Goal: Transaction & Acquisition: Purchase product/service

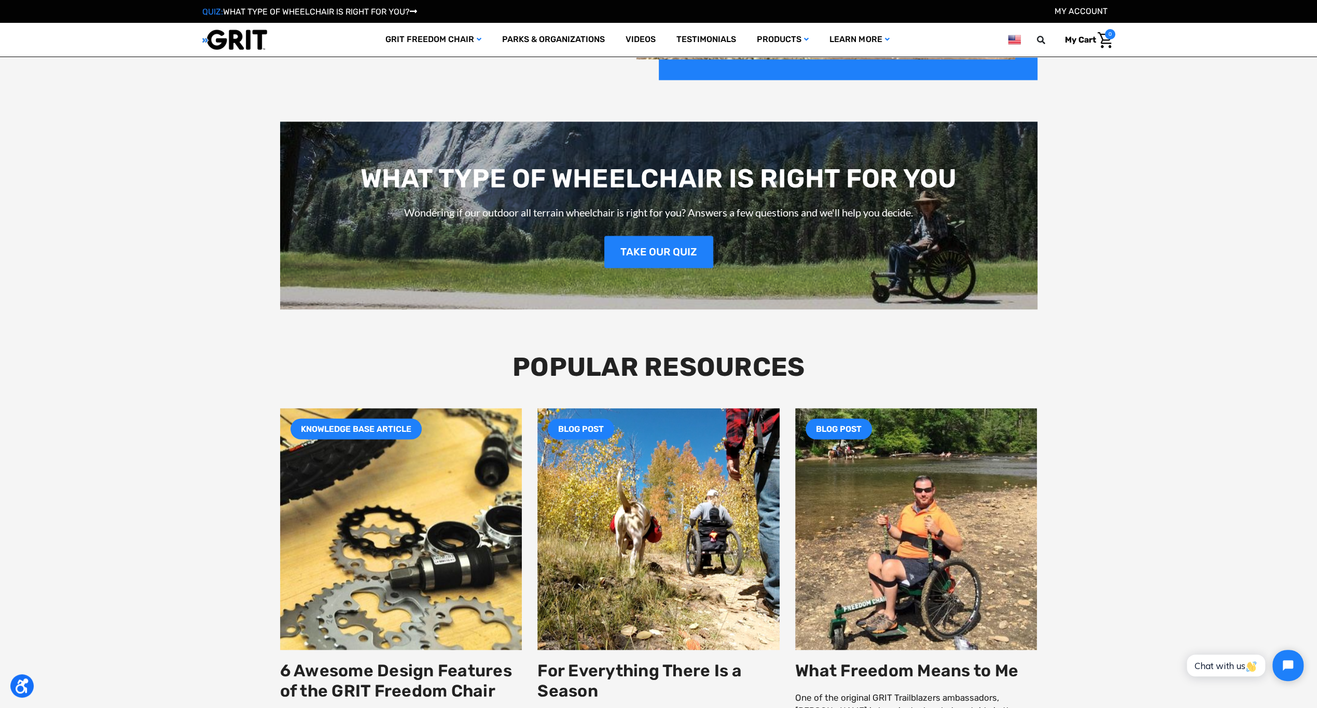
scroll to position [1712, 0]
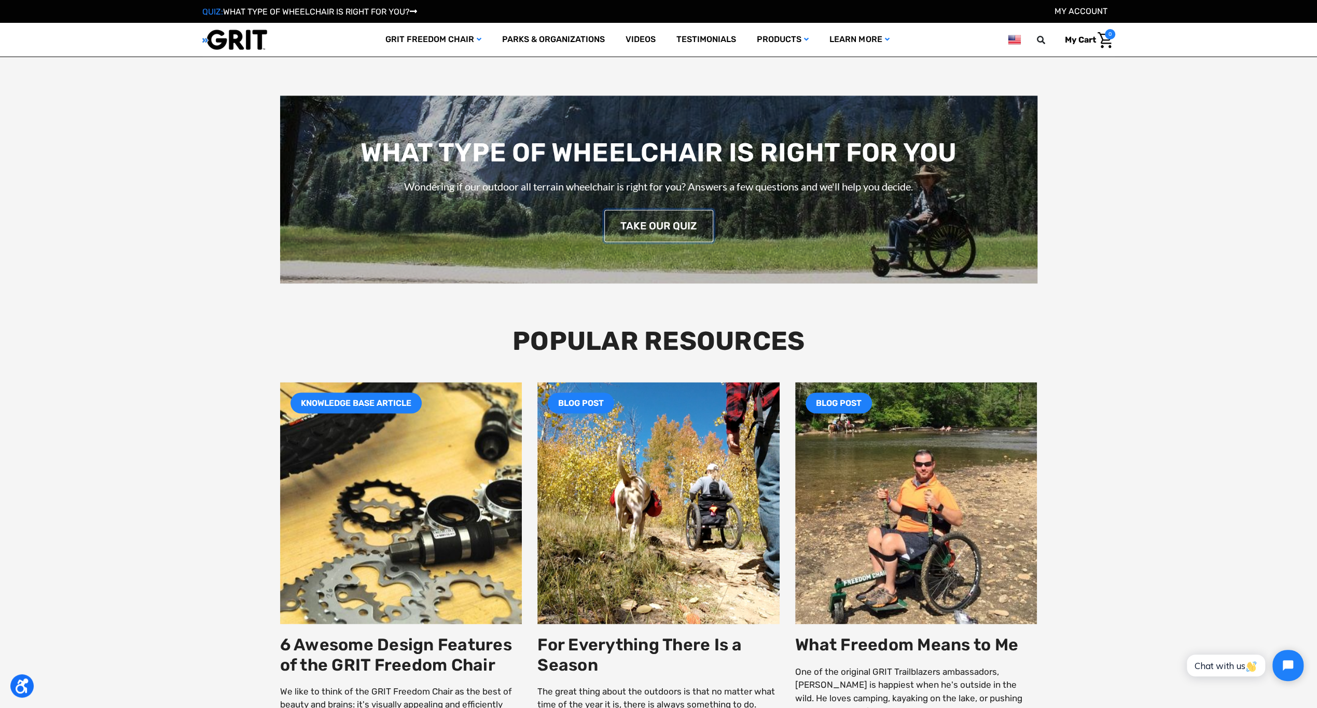
click at [664, 217] on link "TAKE OUR QUIZ" at bounding box center [658, 226] width 109 height 32
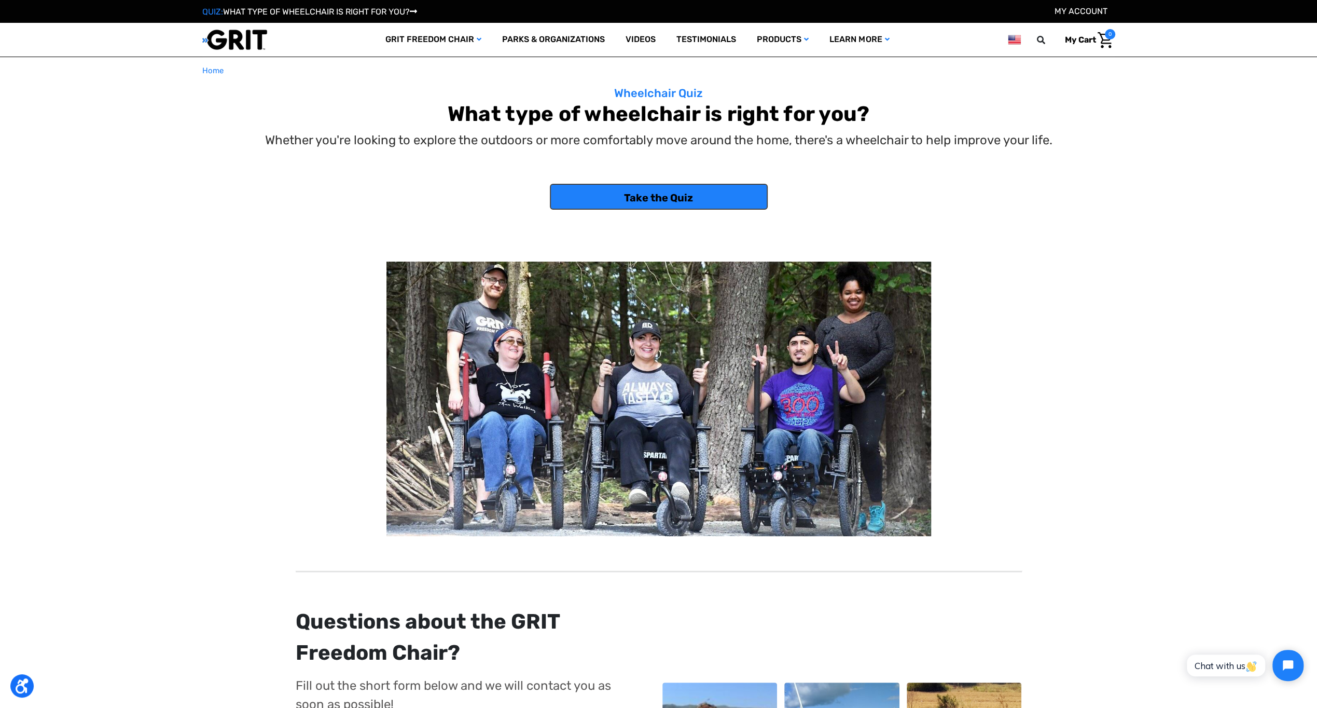
click at [654, 196] on link "Take the Quiz" at bounding box center [659, 197] width 218 height 26
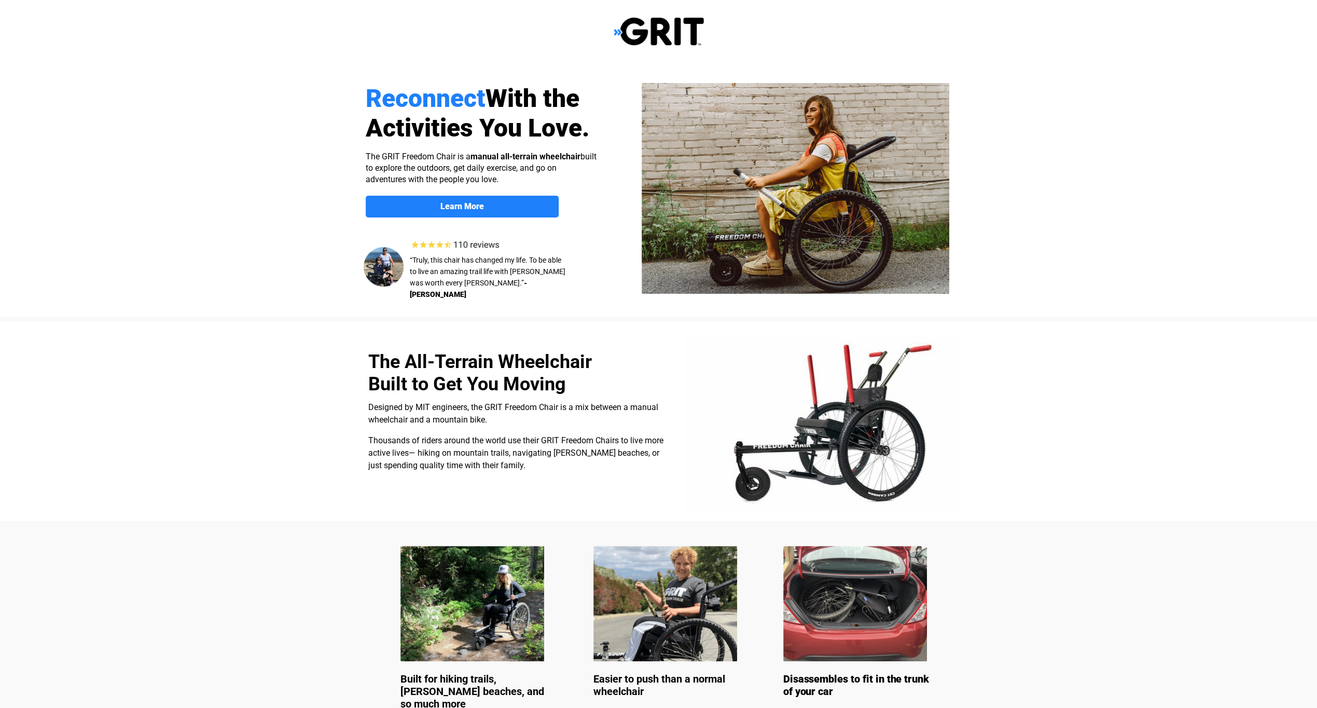
select select "US"
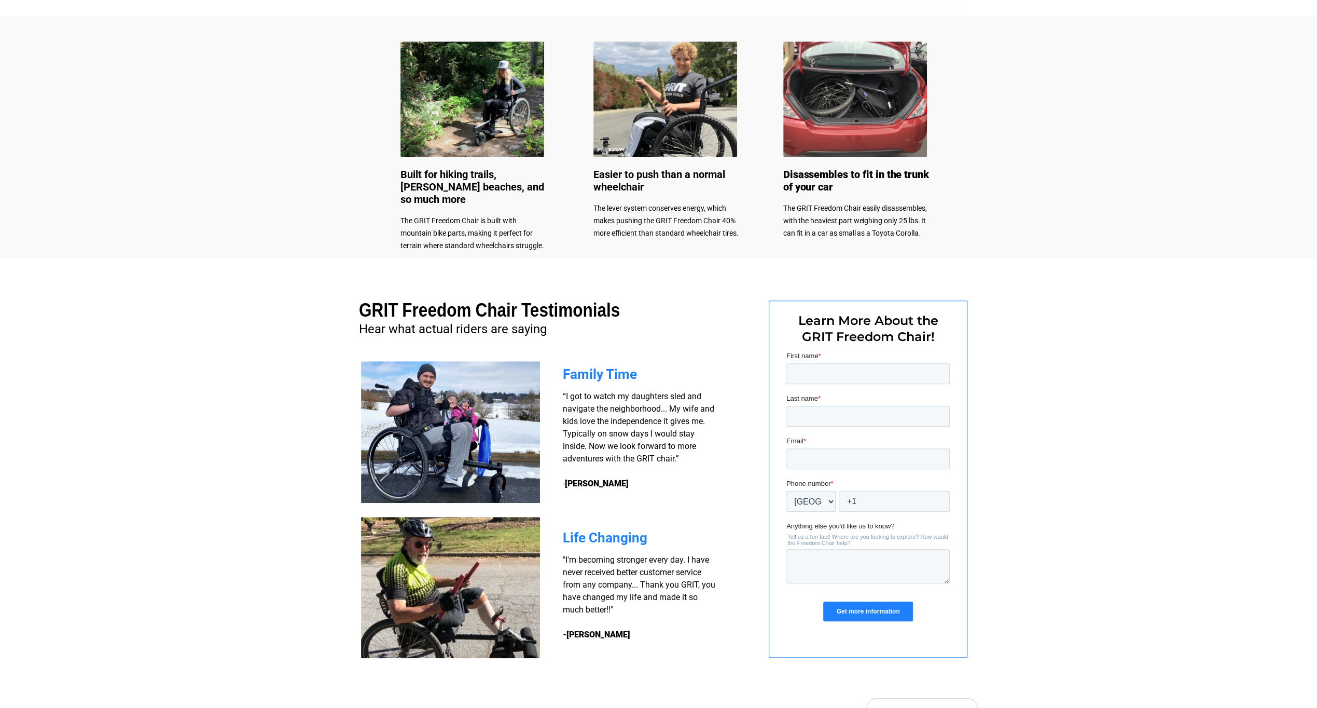
scroll to position [292, 0]
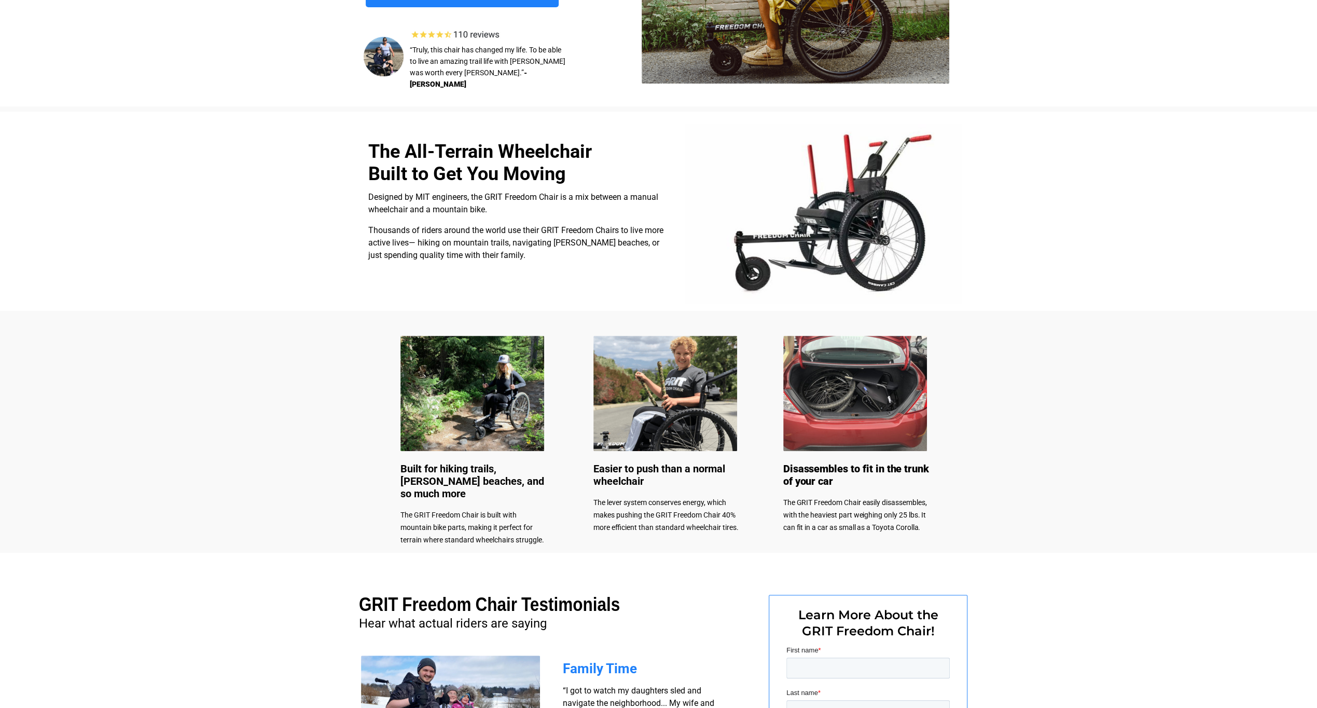
drag, startPoint x: 668, startPoint y: 313, endPoint x: 666, endPoint y: 306, distance: 7.6
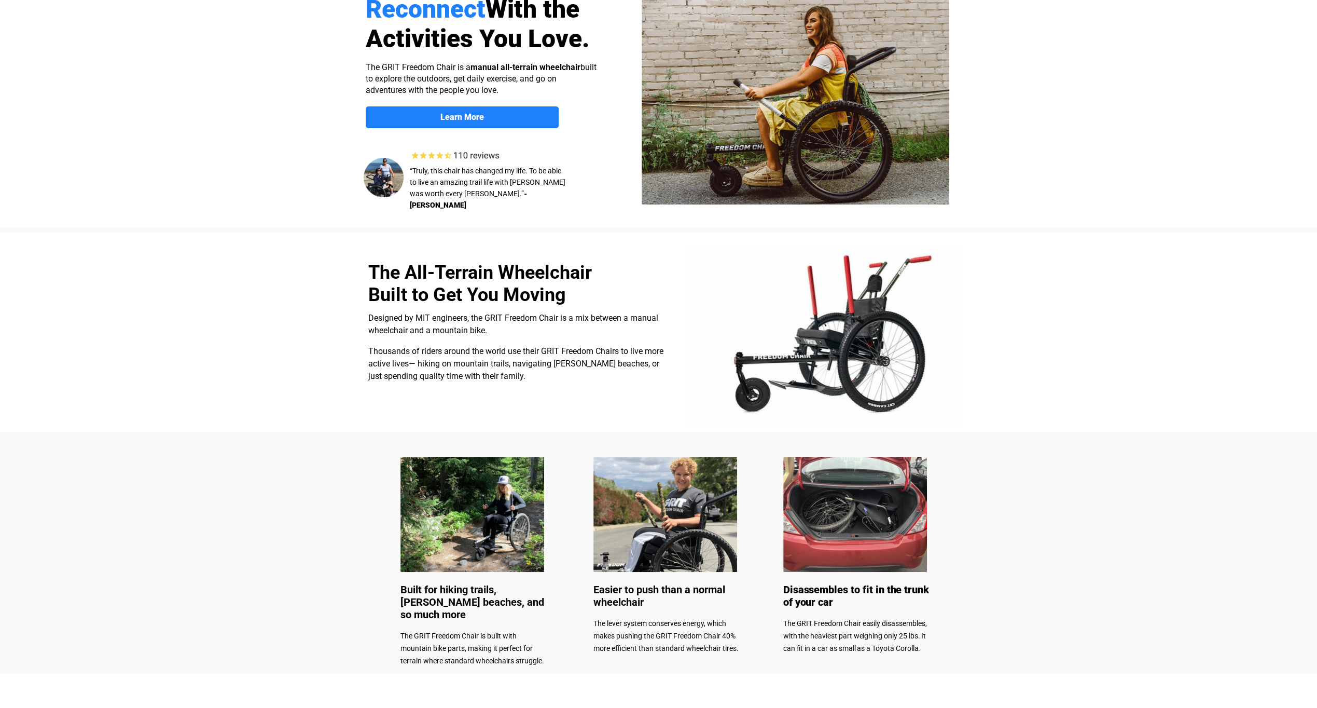
scroll to position [0, 0]
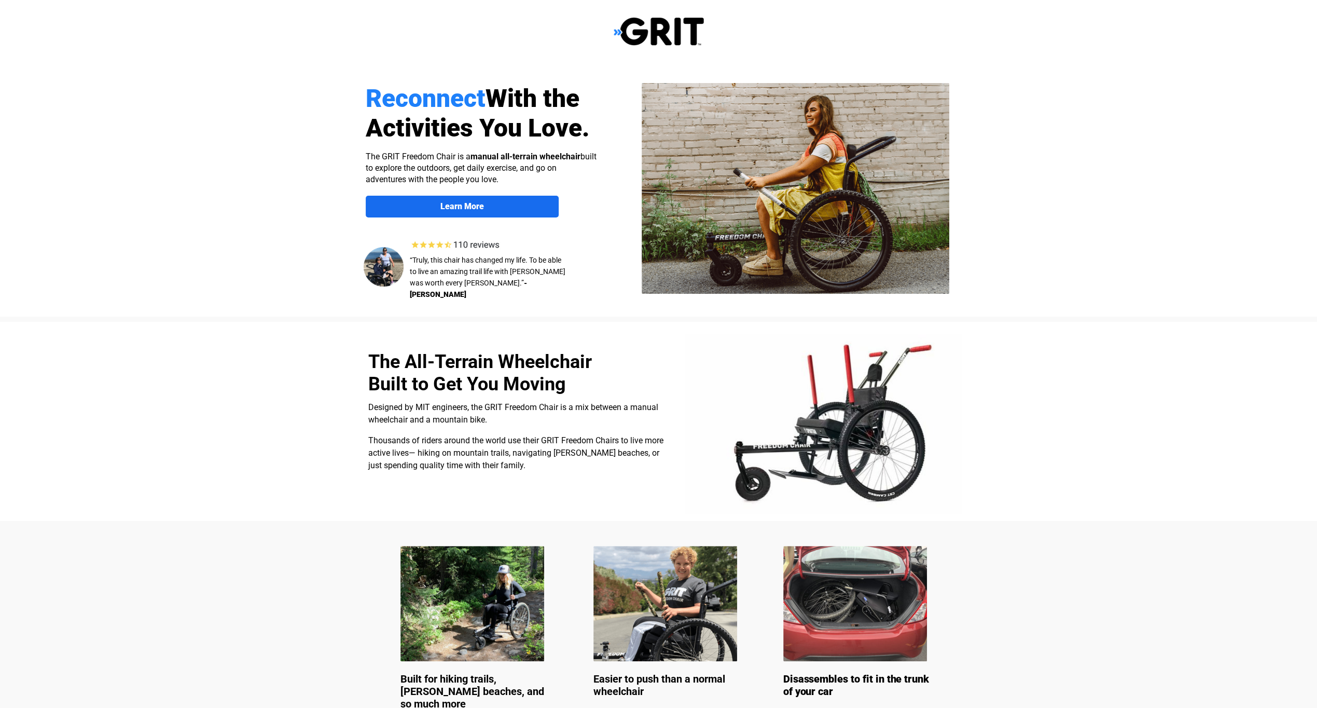
click at [485, 203] on span "Learn More" at bounding box center [462, 206] width 193 height 10
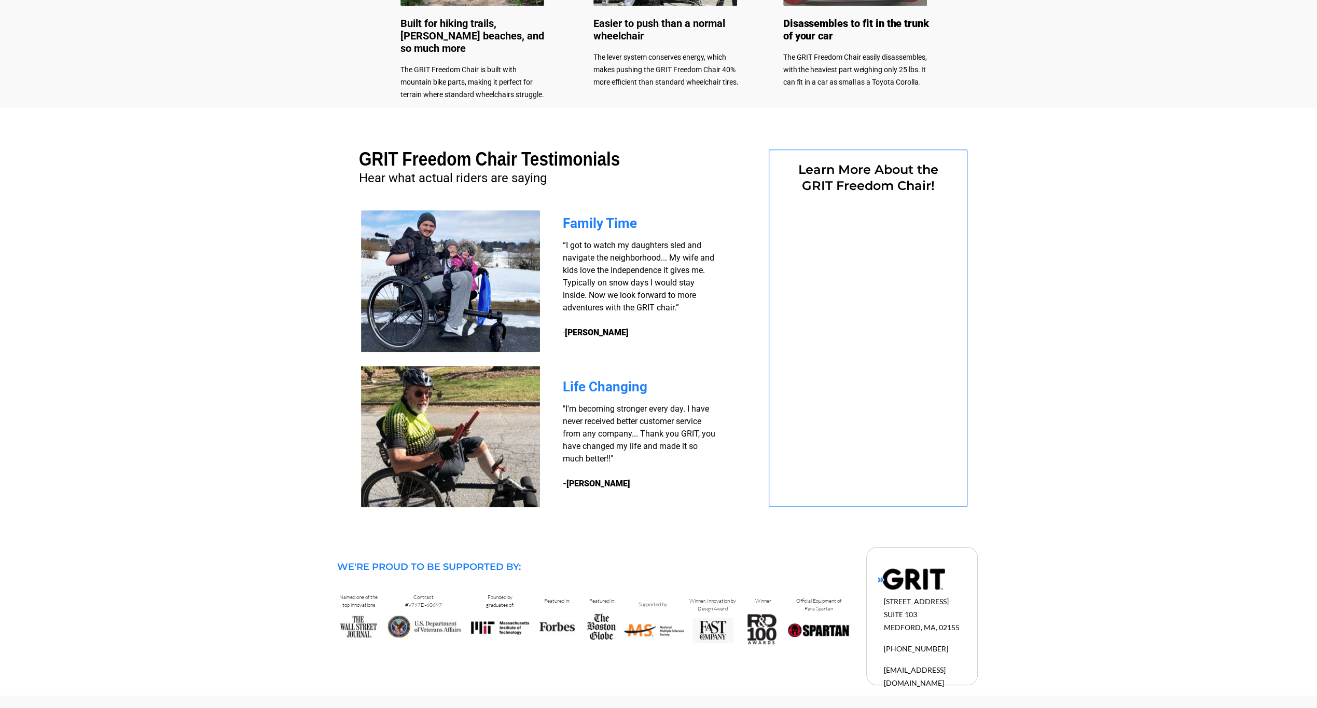
select select "US"
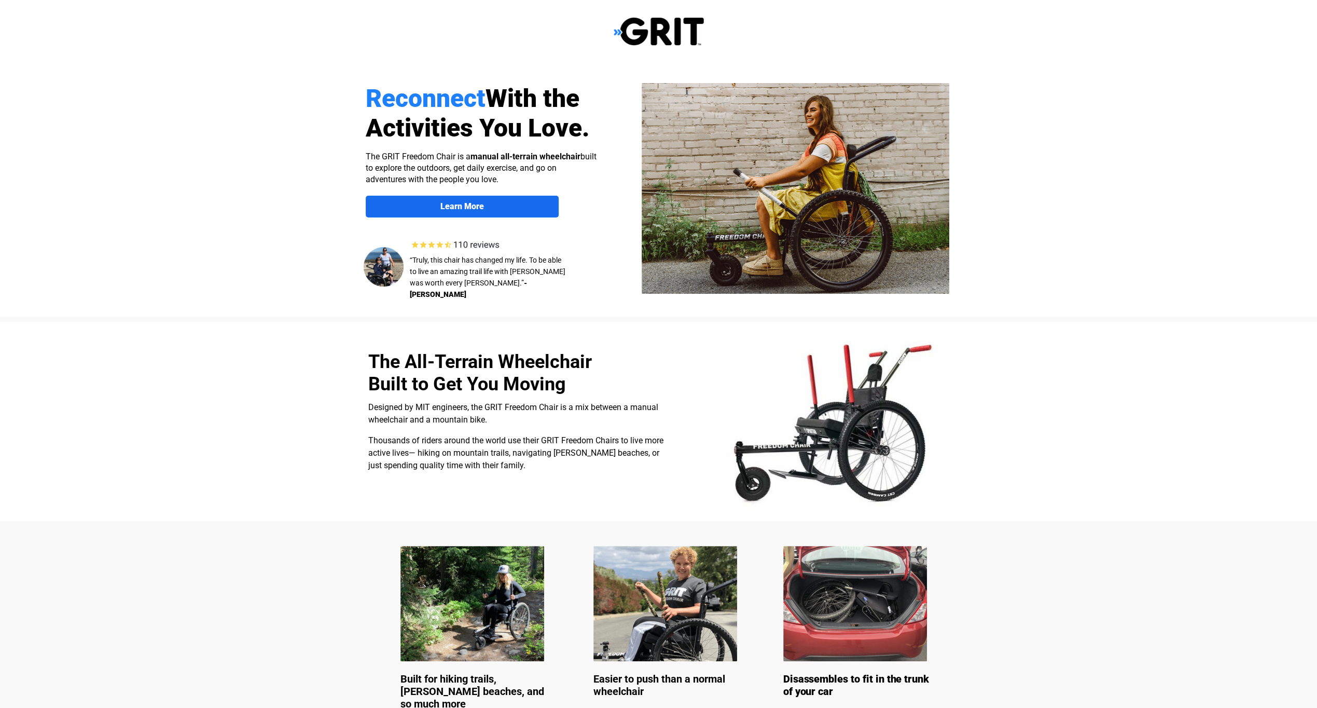
click at [463, 202] on strong "Learn More" at bounding box center [462, 206] width 44 height 10
click at [641, 24] on img at bounding box center [659, 32] width 90 height 30
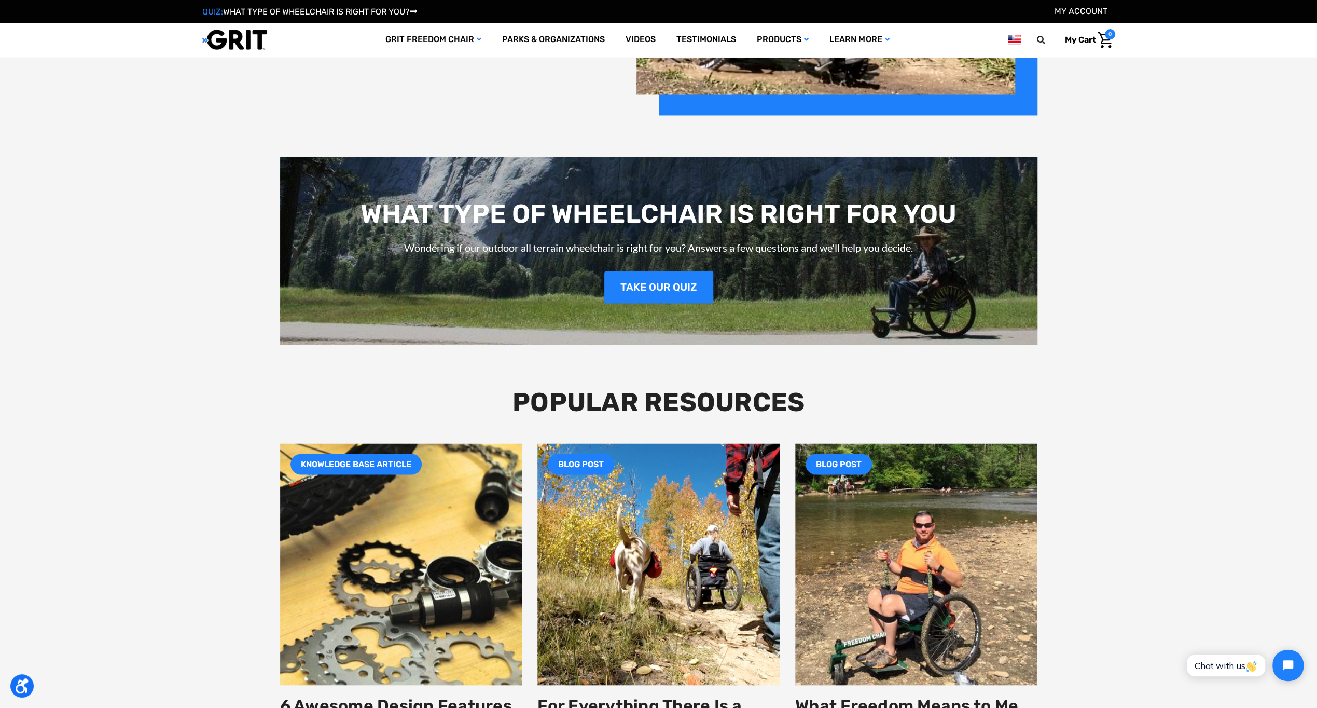
scroll to position [1660, 0]
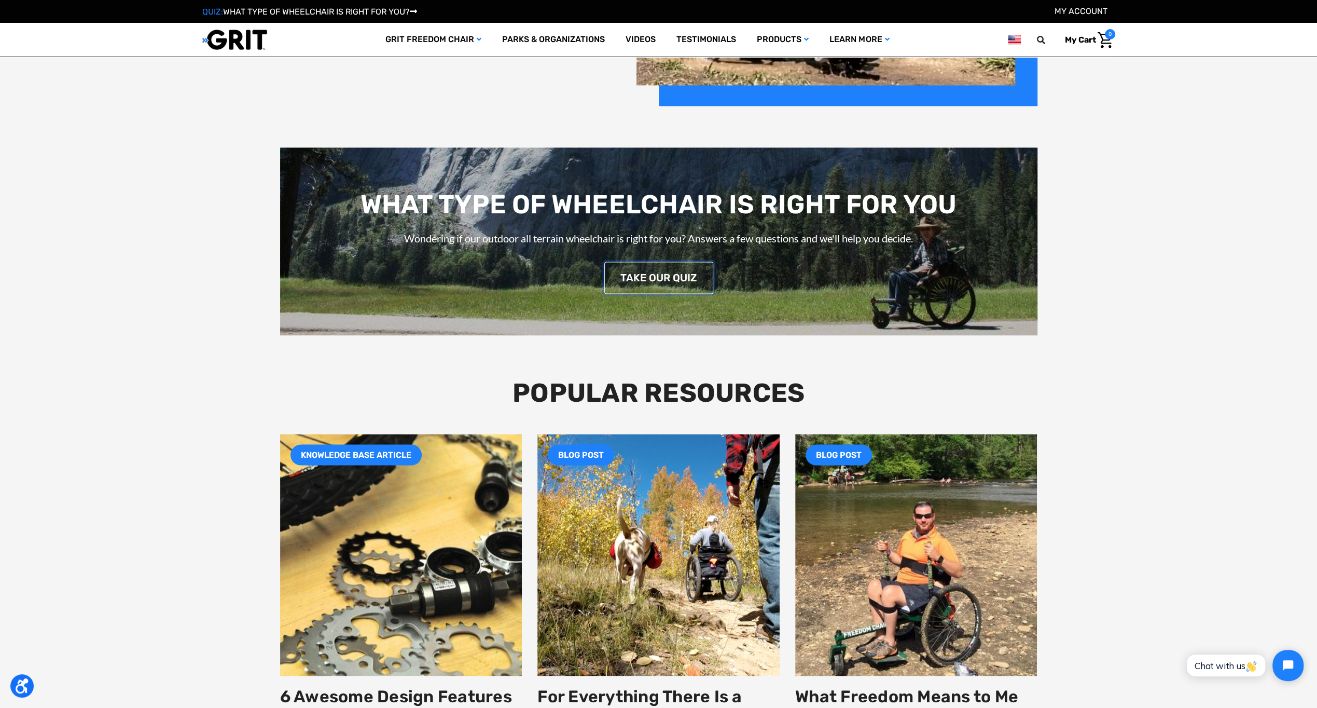
click at [642, 275] on link "TAKE OUR QUIZ" at bounding box center [658, 277] width 109 height 32
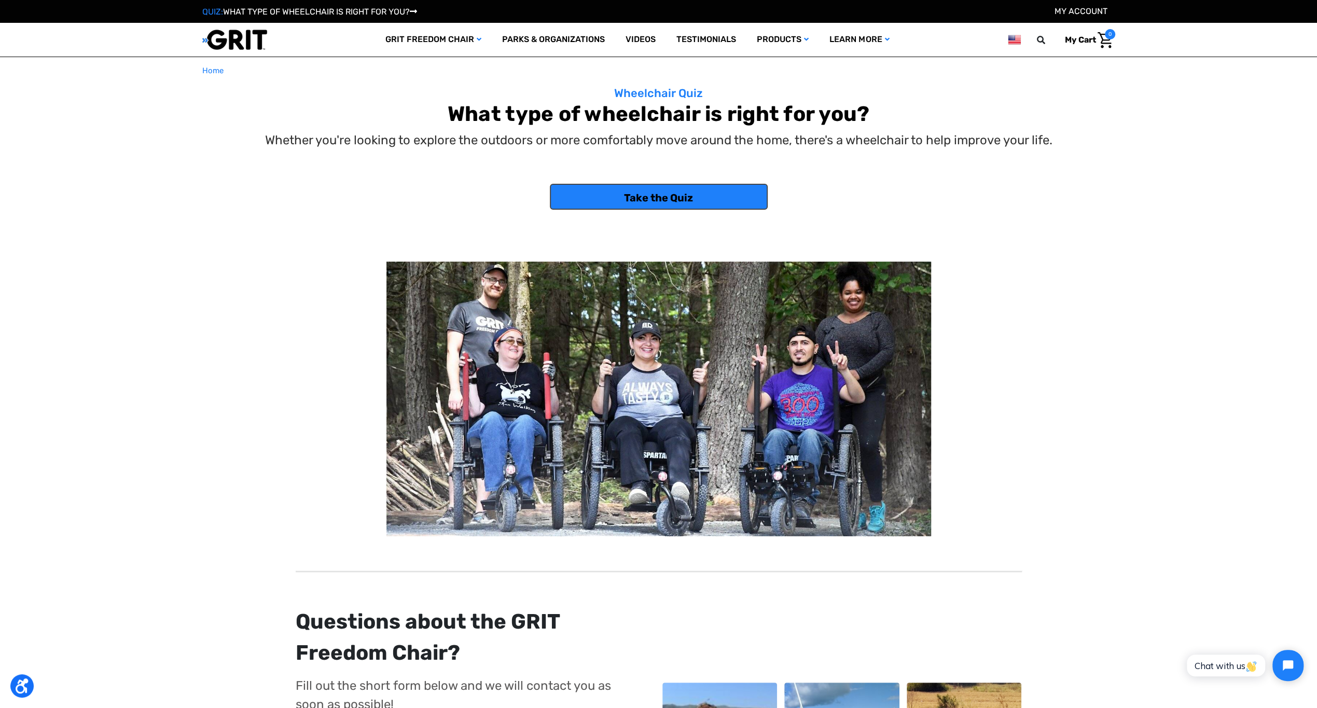
click at [654, 198] on link "Take the Quiz" at bounding box center [659, 197] width 218 height 26
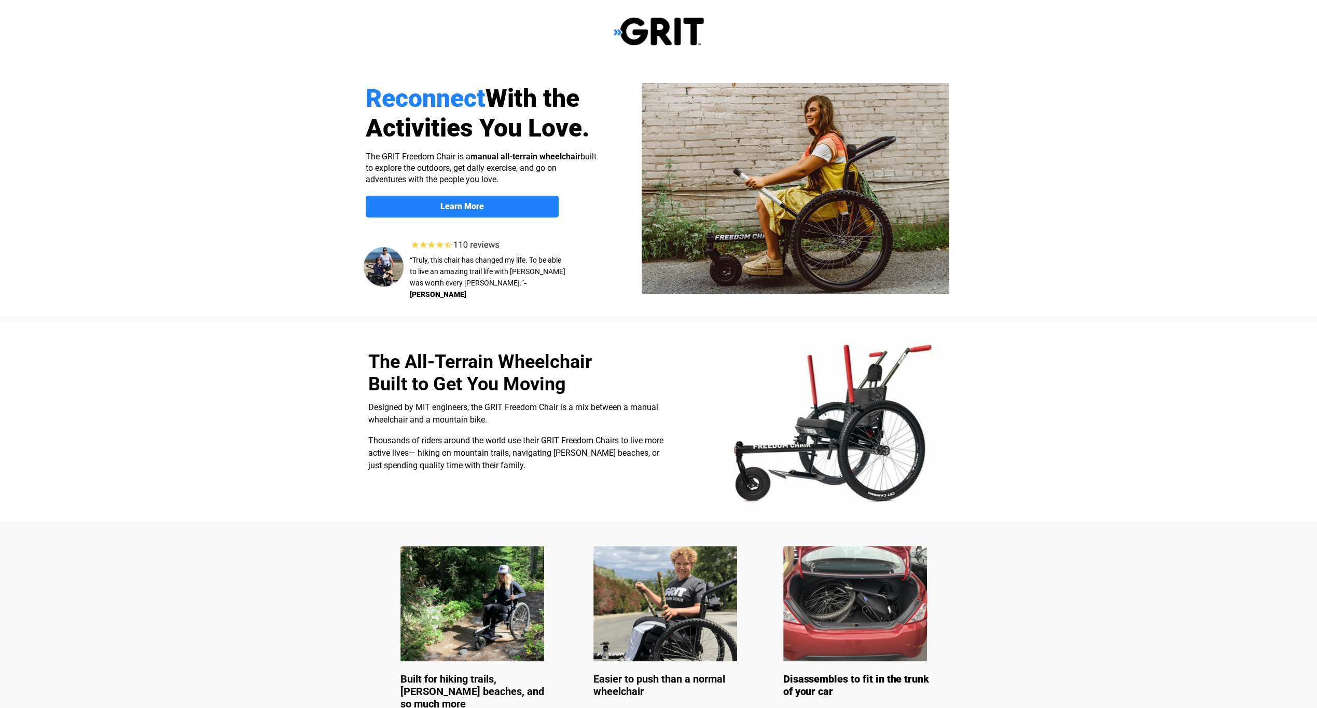
select select "US"
click at [460, 203] on strong "Learn More" at bounding box center [462, 206] width 44 height 10
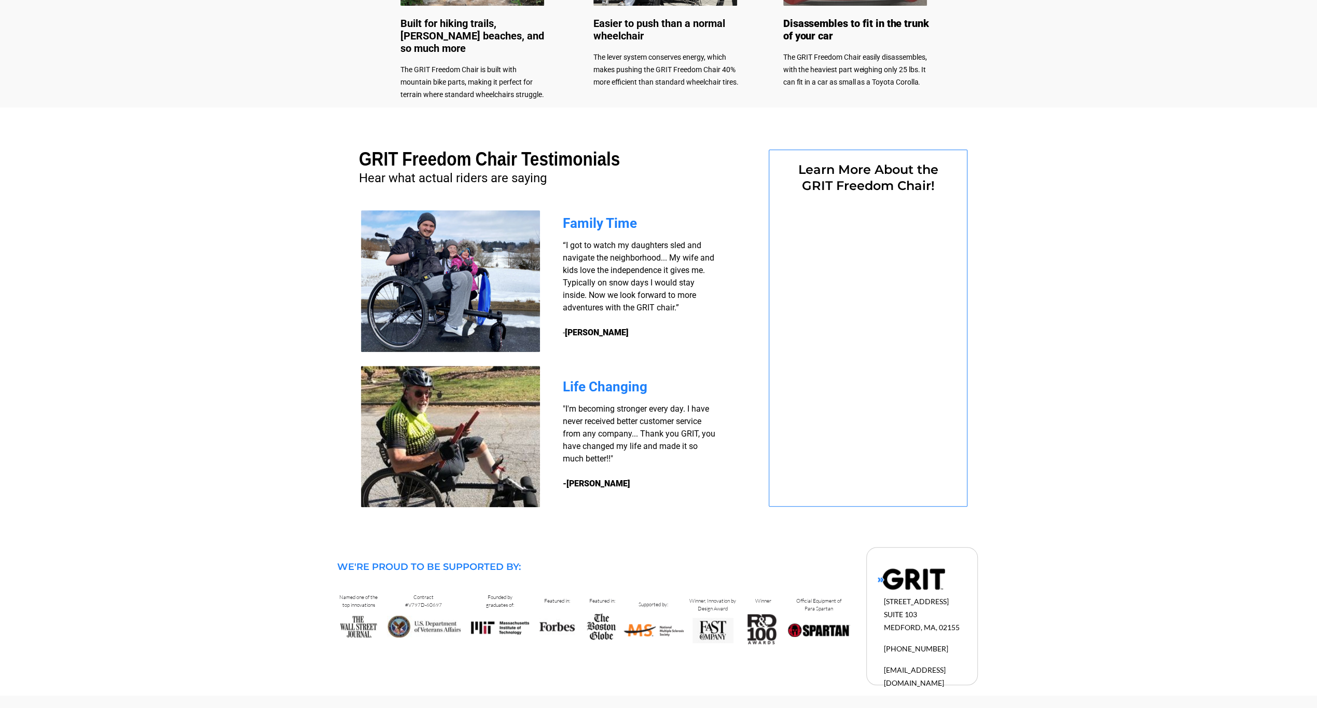
select select "US"
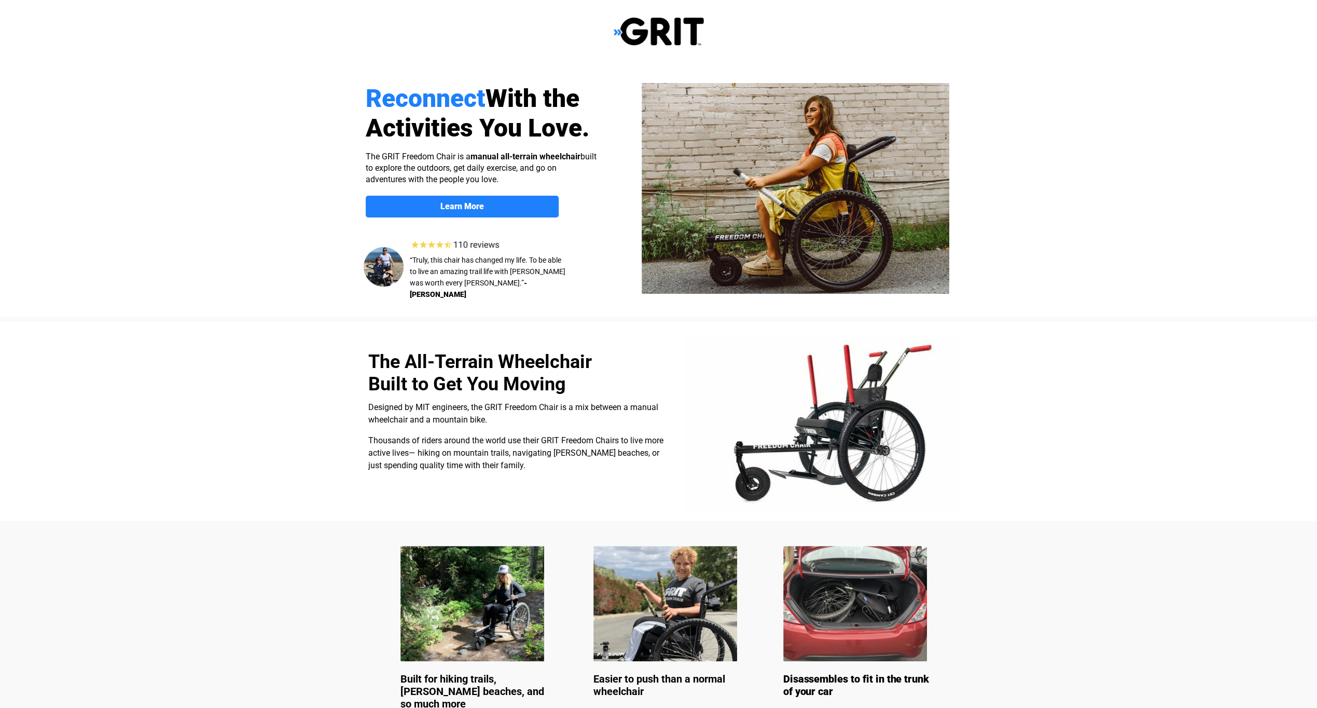
click at [635, 31] on img at bounding box center [659, 32] width 90 height 30
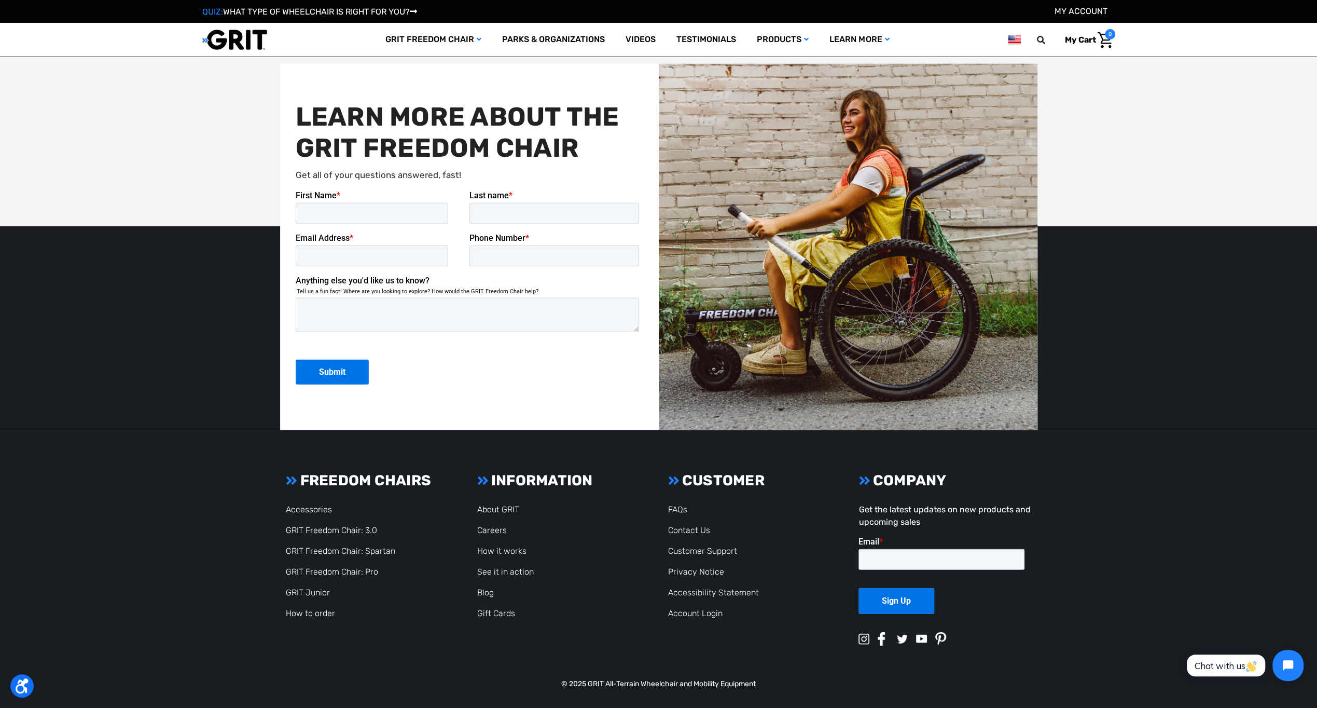
scroll to position [2740, 0]
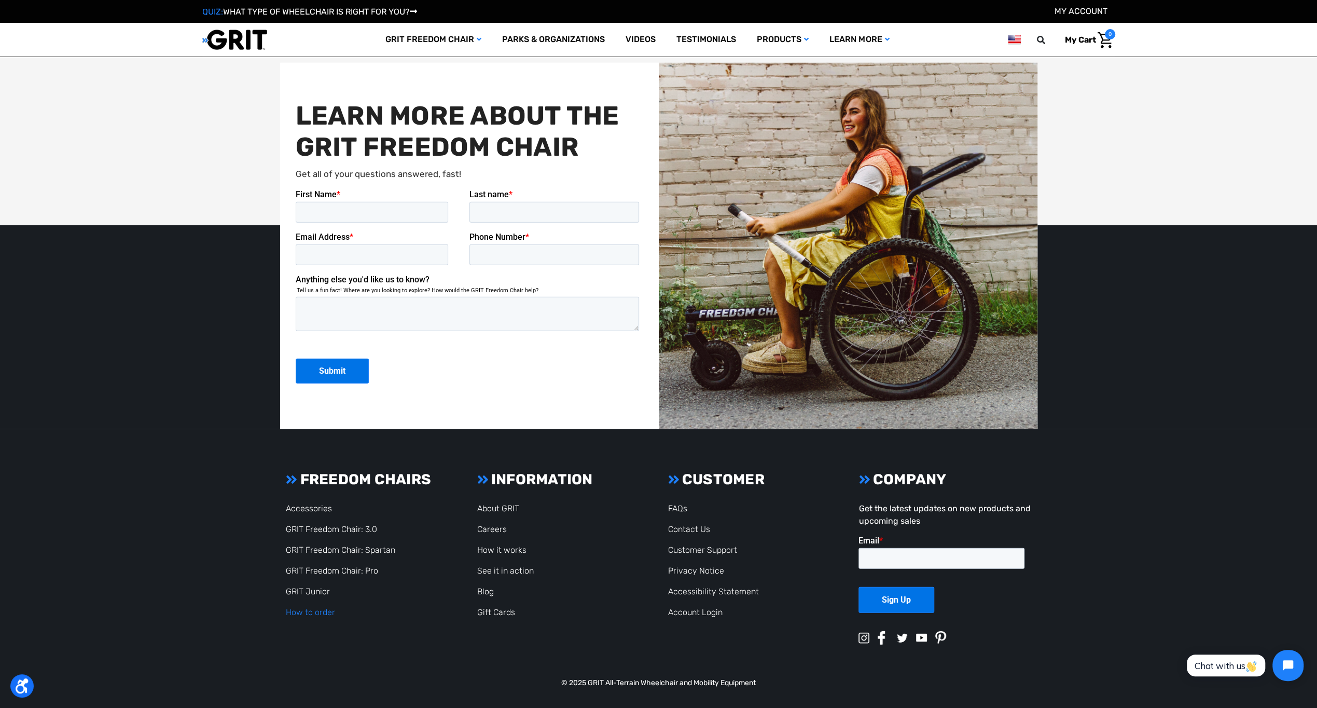
click at [329, 613] on link "How to order" at bounding box center [310, 612] width 49 height 10
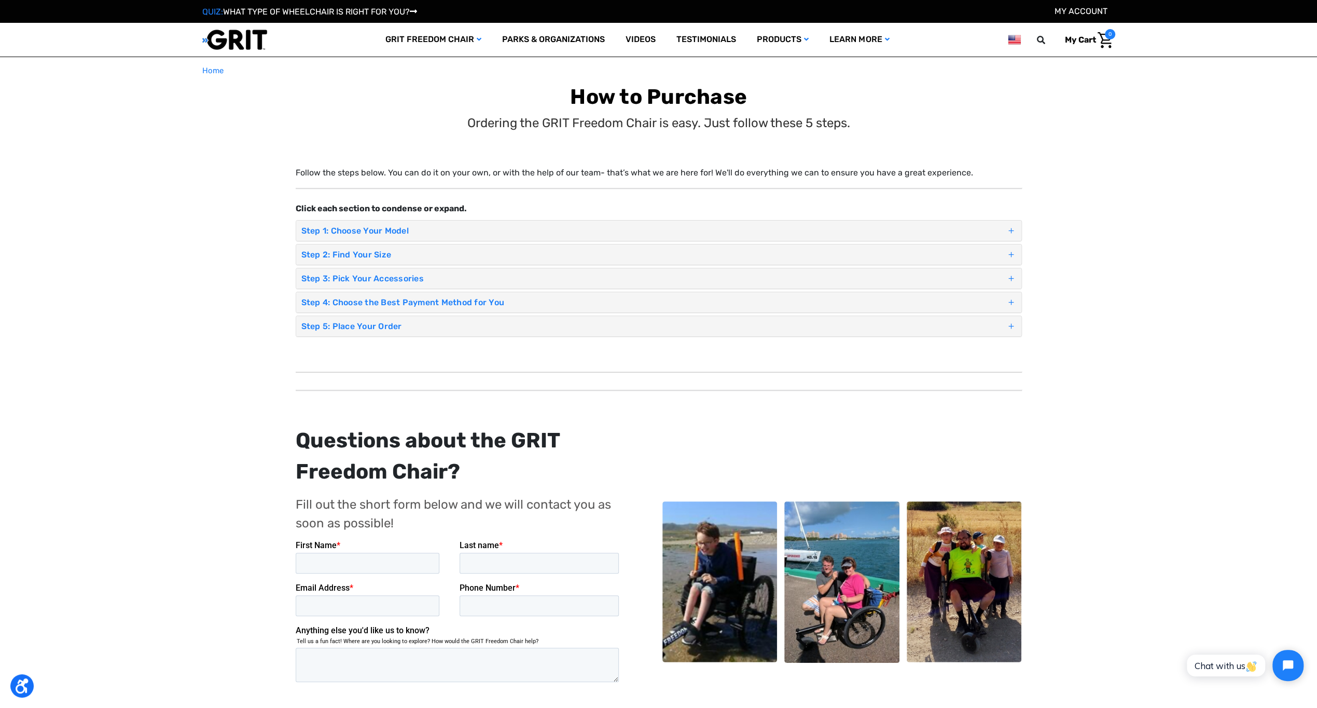
click at [370, 226] on h4 "Step 1: Choose Your Model" at bounding box center [653, 231] width 705 height 10
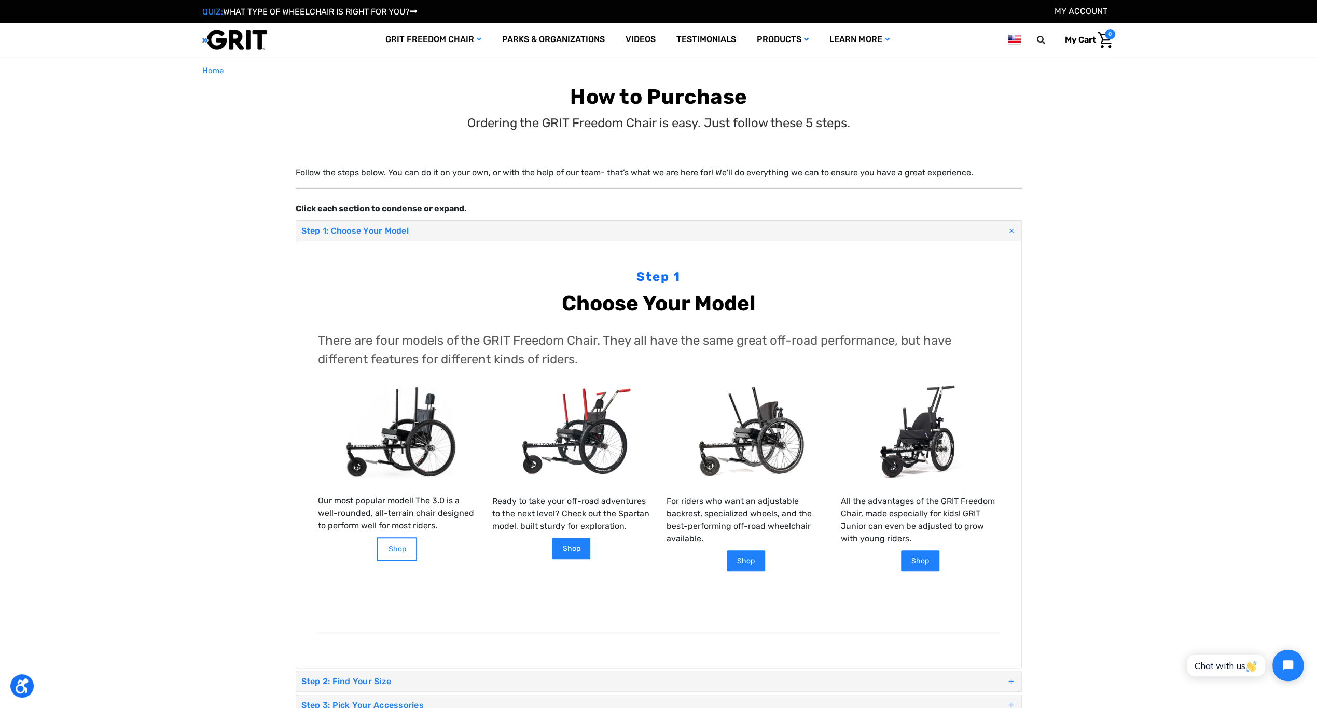
click at [391, 545] on link "Shop" at bounding box center [397, 548] width 40 height 23
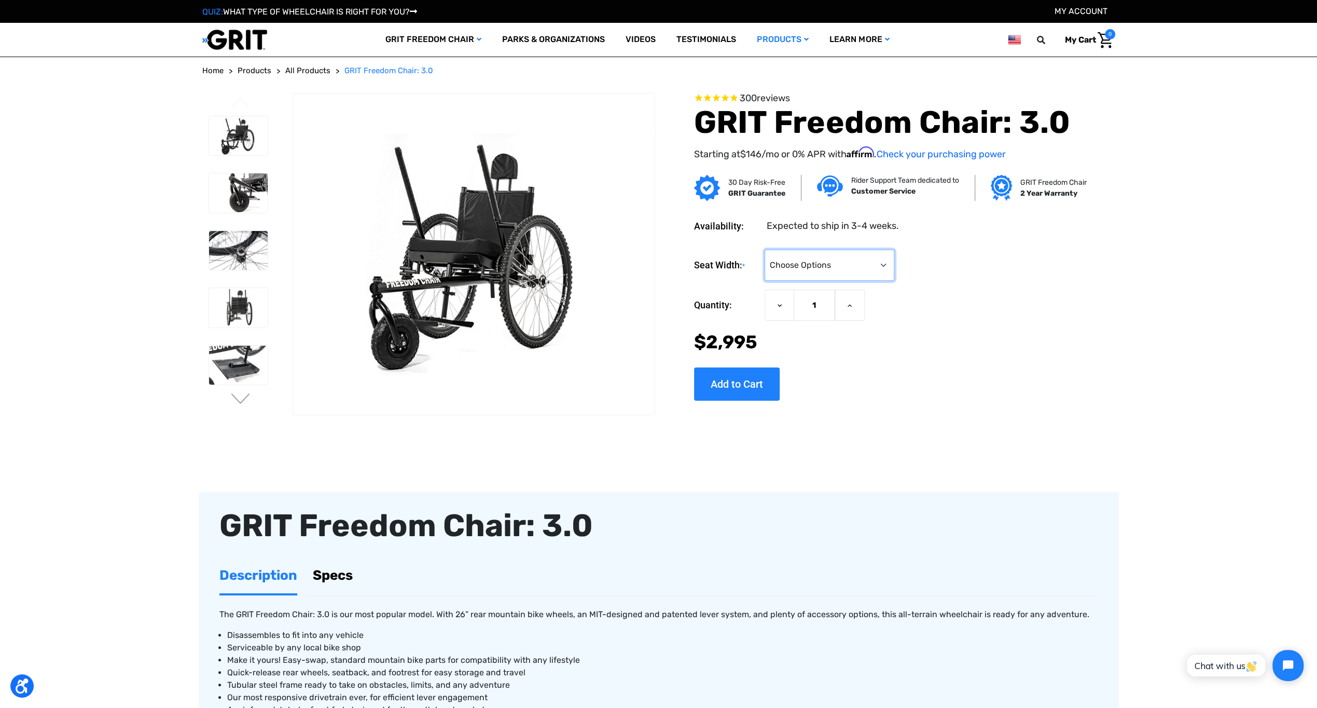
click at [886, 264] on select "Choose Options 16" 18" 20"" at bounding box center [830, 265] width 130 height 31
select select "326"
click at [765, 250] on select "Choose Options 16" 18" 20"" at bounding box center [830, 265] width 130 height 31
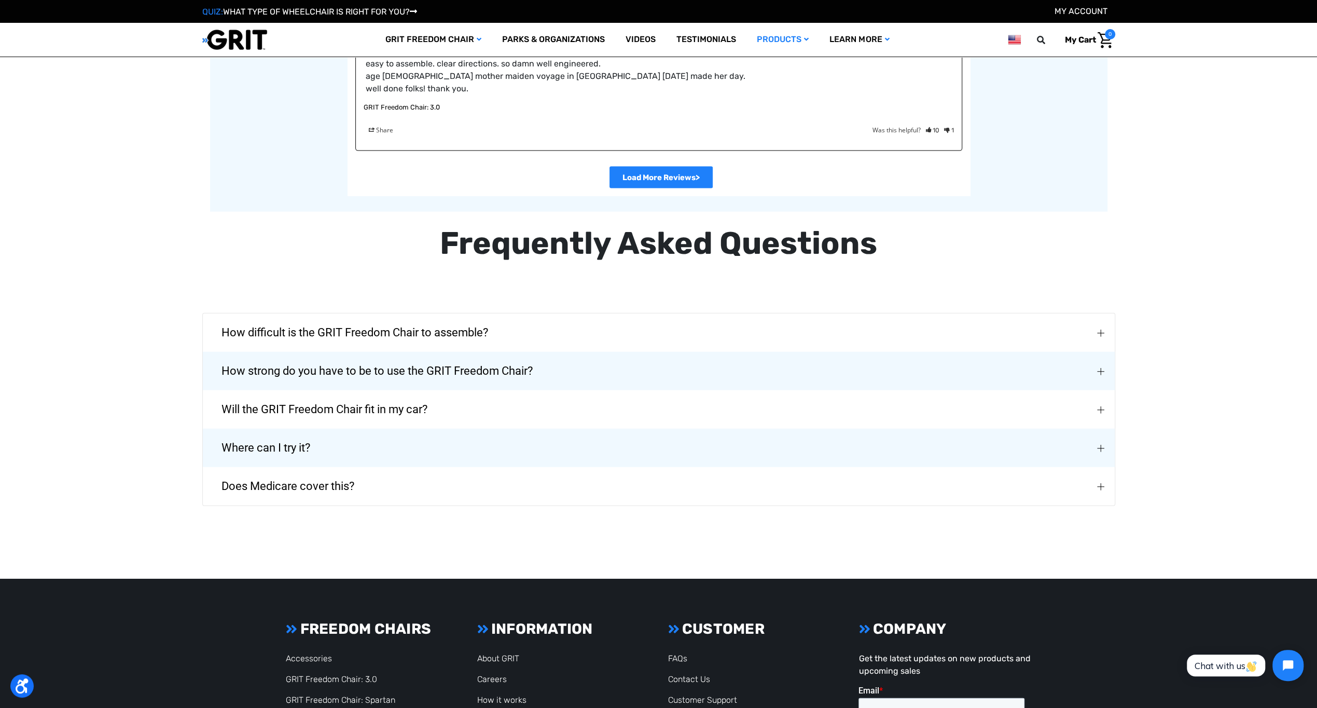
scroll to position [2283, 0]
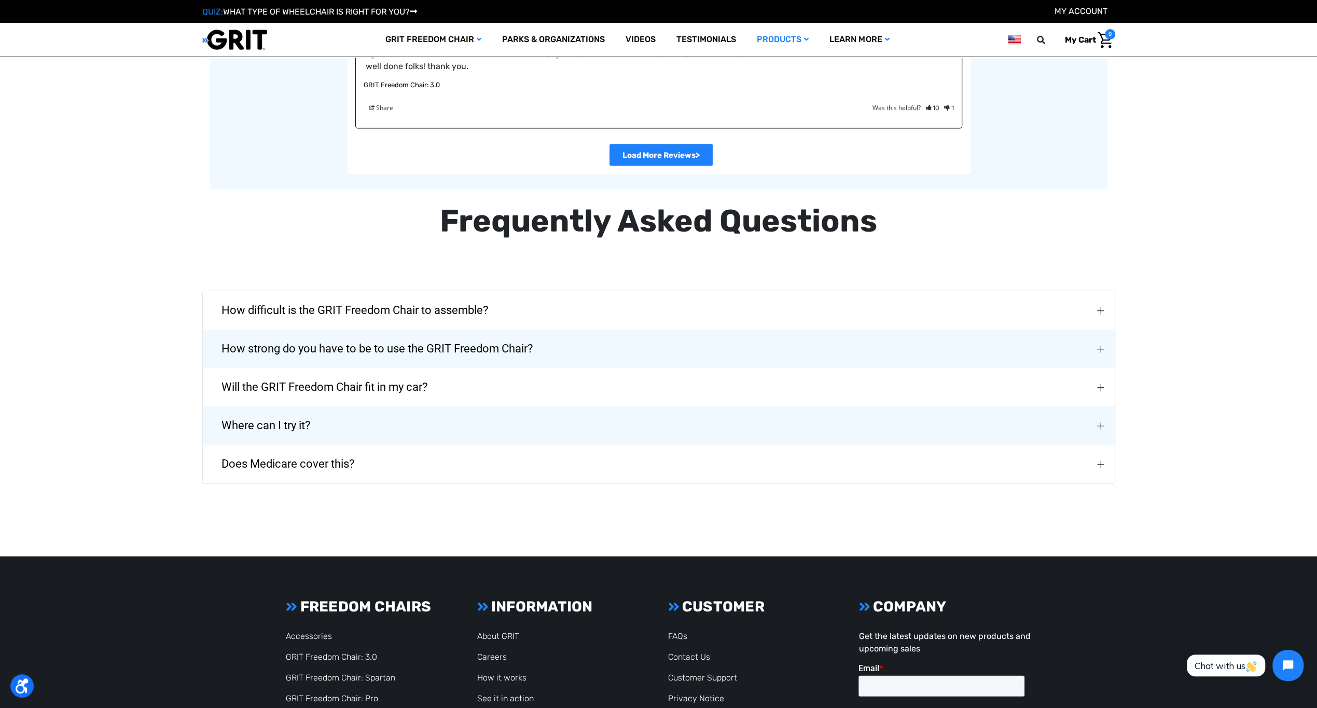
click at [1102, 461] on img "Does Medicare cover this?" at bounding box center [1100, 464] width 7 height 7
